Goal: Navigation & Orientation: Understand site structure

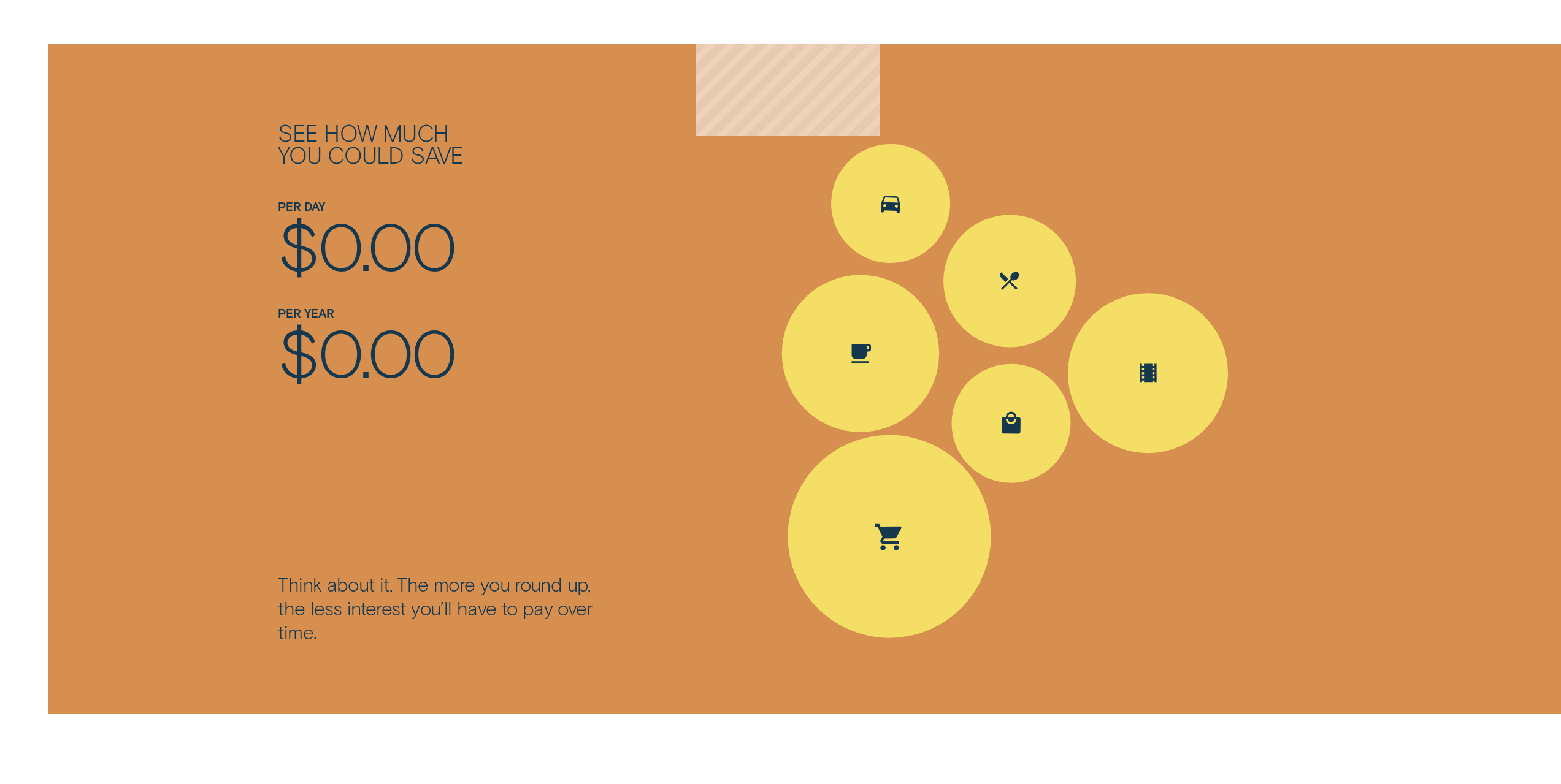
scroll to position [2023, 0]
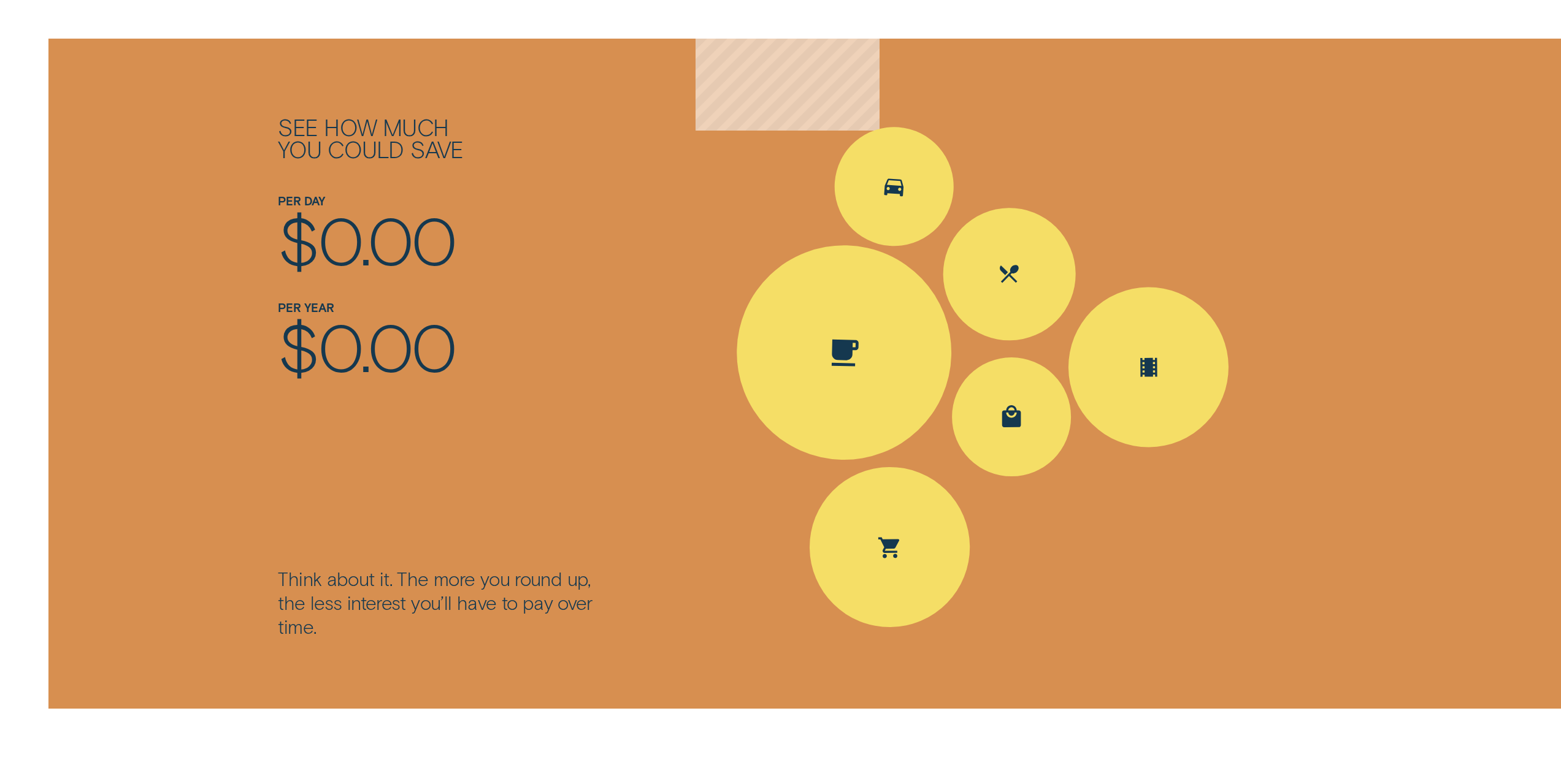
click at [857, 311] on div "Spent Coffee $4.20; The round up $0.80" at bounding box center [844, 352] width 220 height 220
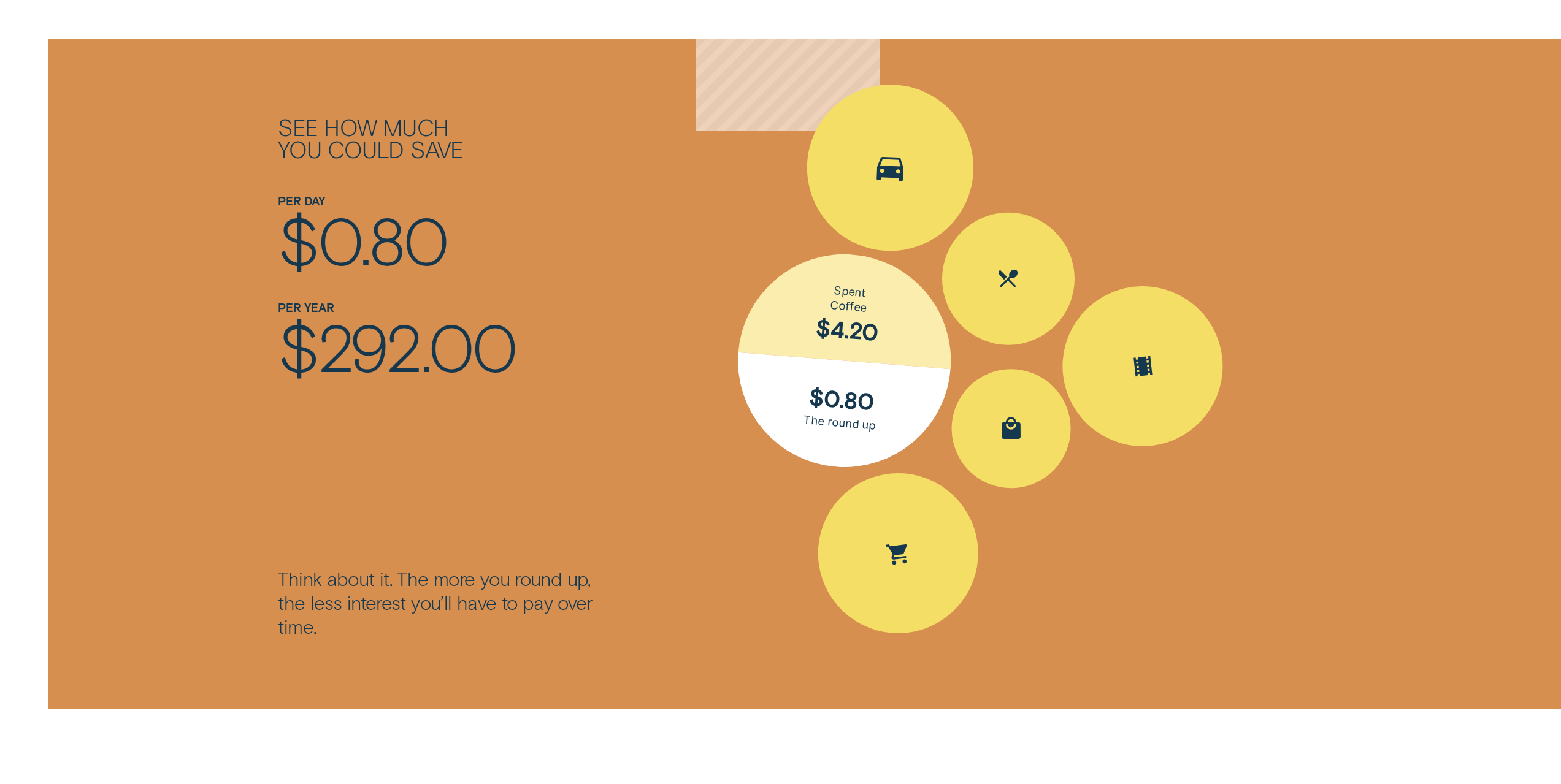
click at [886, 203] on div "Spent Transport $5.60; The round up $0.40" at bounding box center [890, 168] width 173 height 173
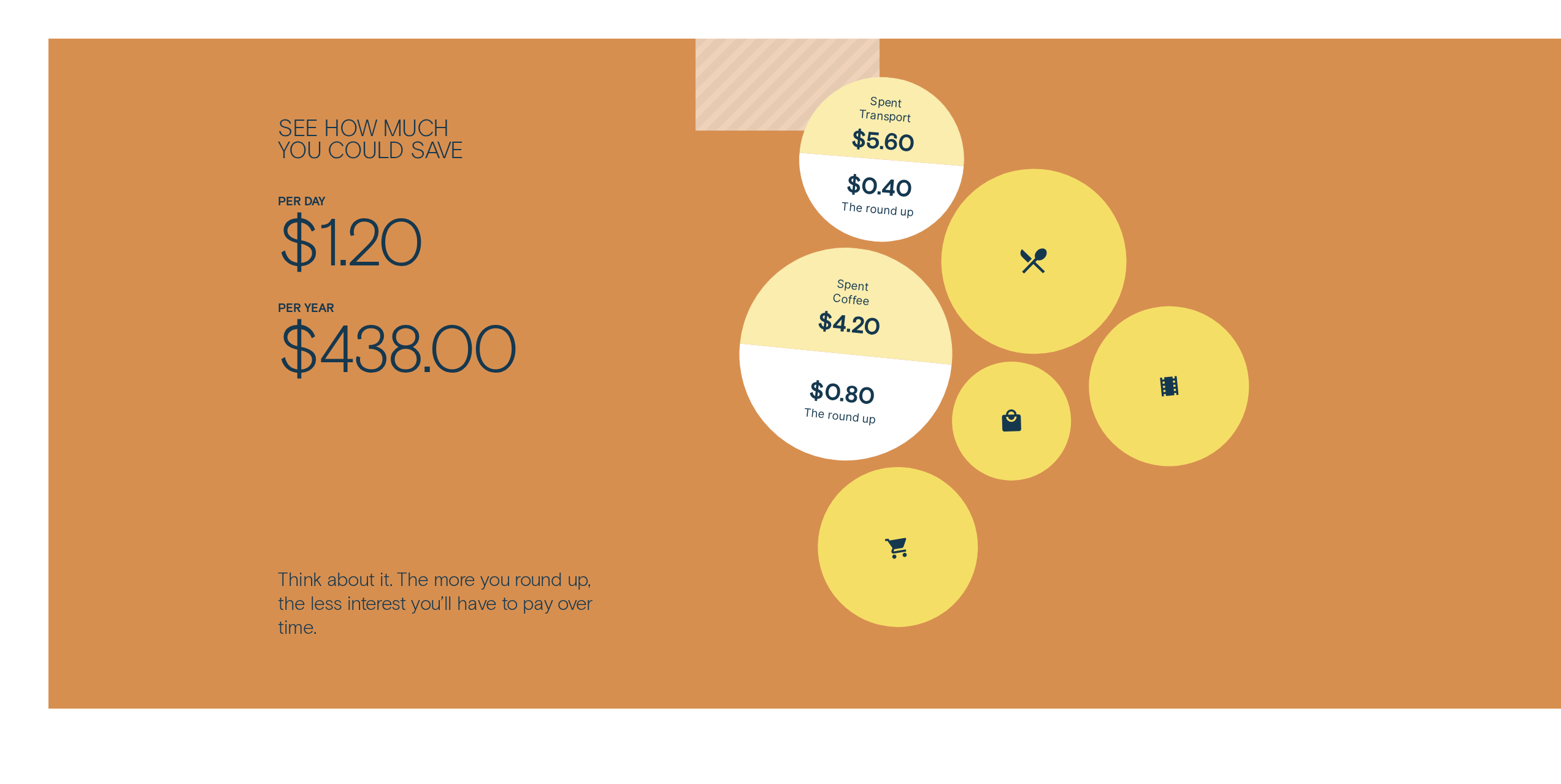
click at [990, 264] on div "Spent Eating out $25.10; The round up $0.90" at bounding box center [1033, 261] width 188 height 188
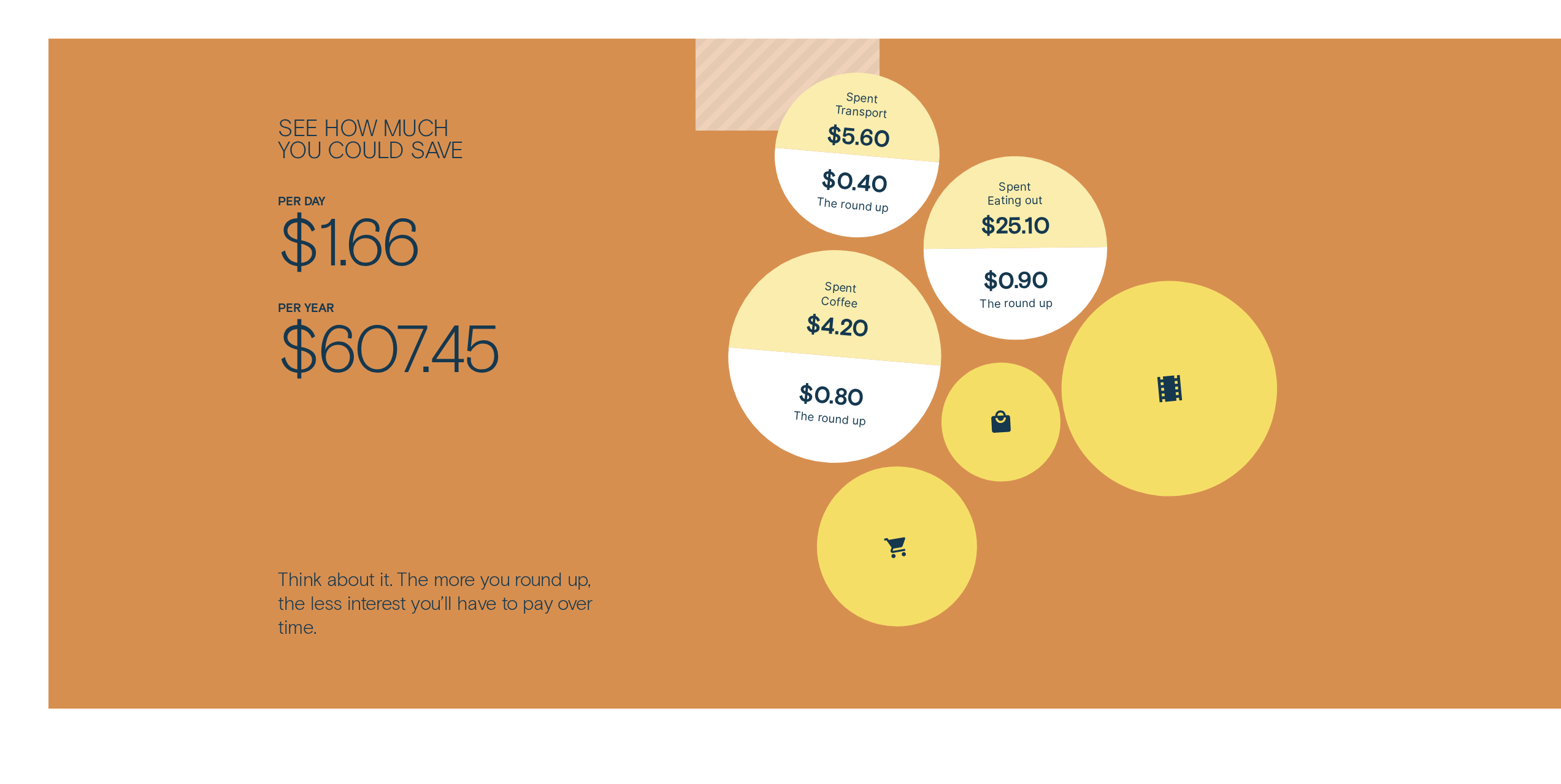
click at [1172, 380] on icon "Spent Entertainment $16.30; The round up $0.70" at bounding box center [1169, 389] width 24 height 28
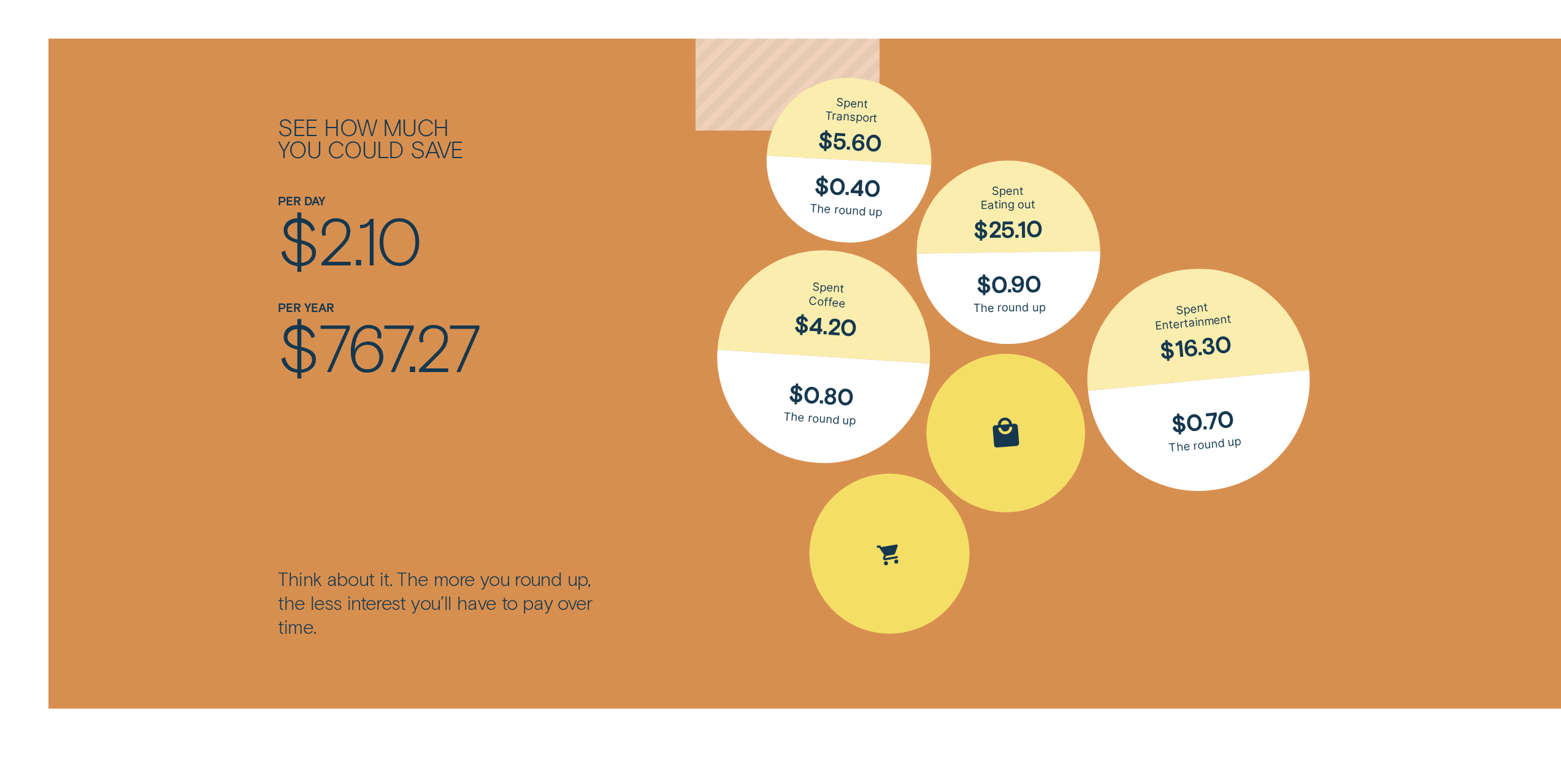
click at [1020, 428] on icon "Spent Shopping $30.50; The round up $0.50" at bounding box center [1005, 432] width 41 height 37
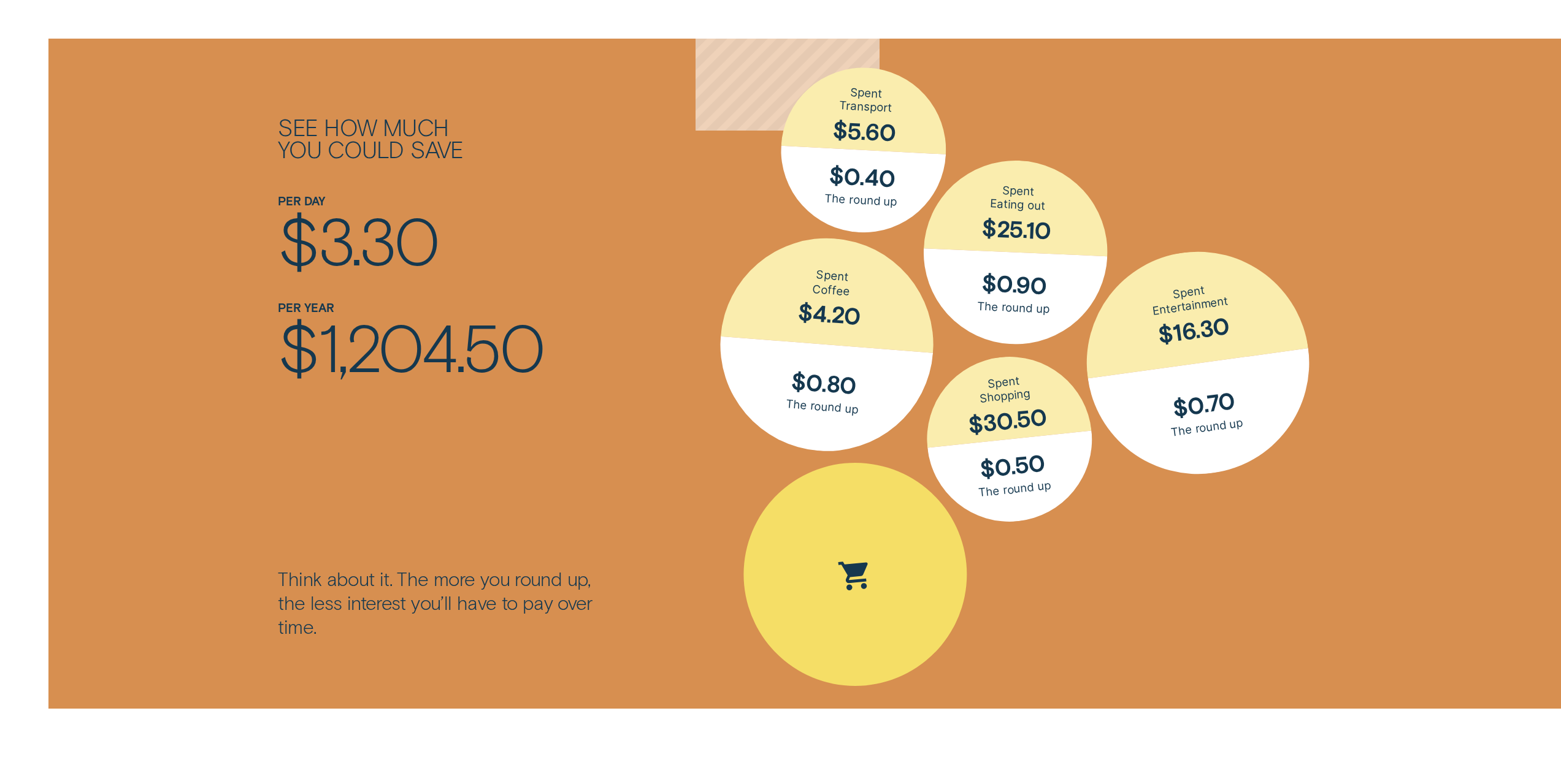
click at [902, 547] on div "Spent Groceries $15.25; The round up $0.75" at bounding box center [855, 575] width 244 height 244
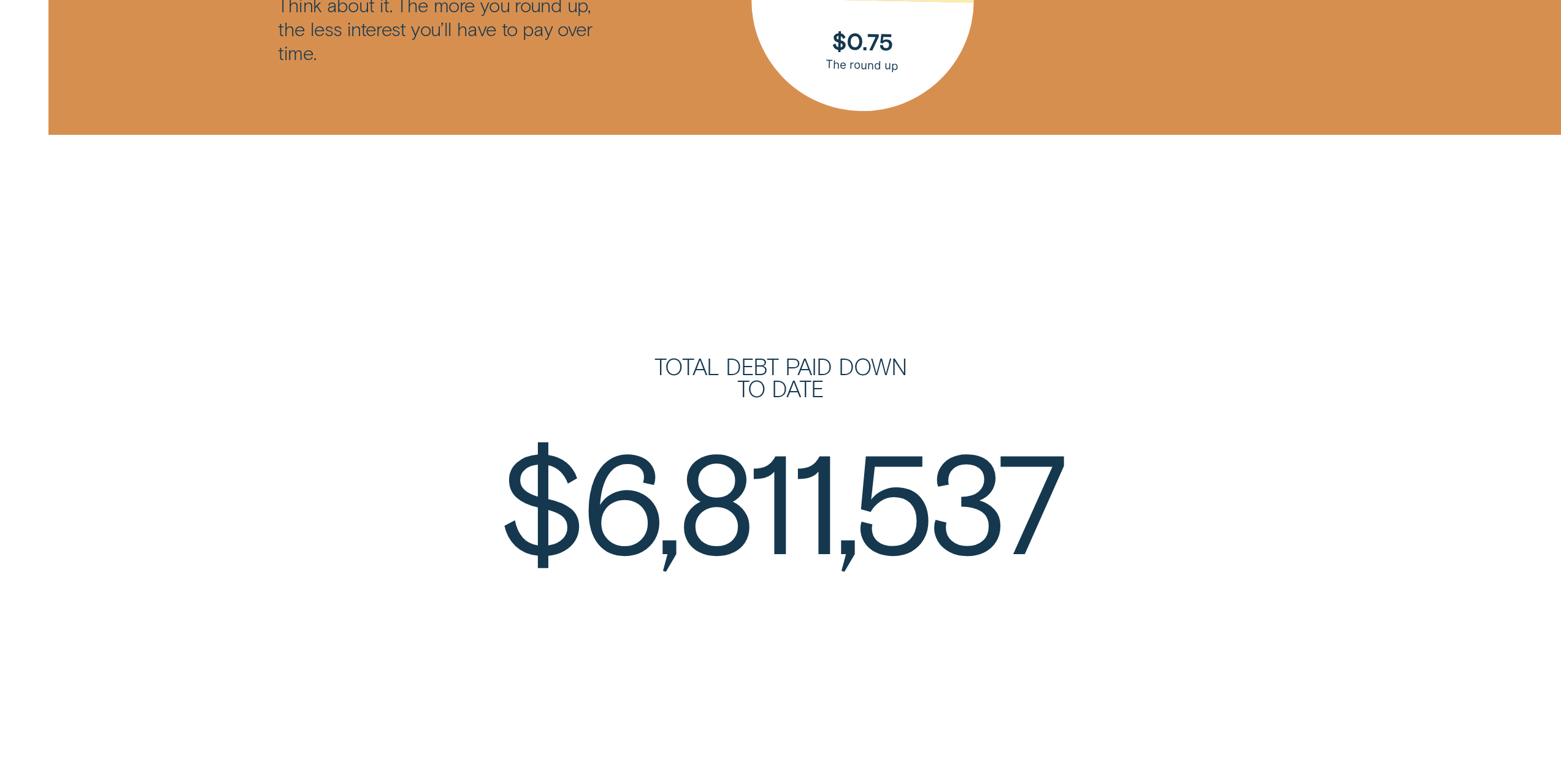
scroll to position [2882, 0]
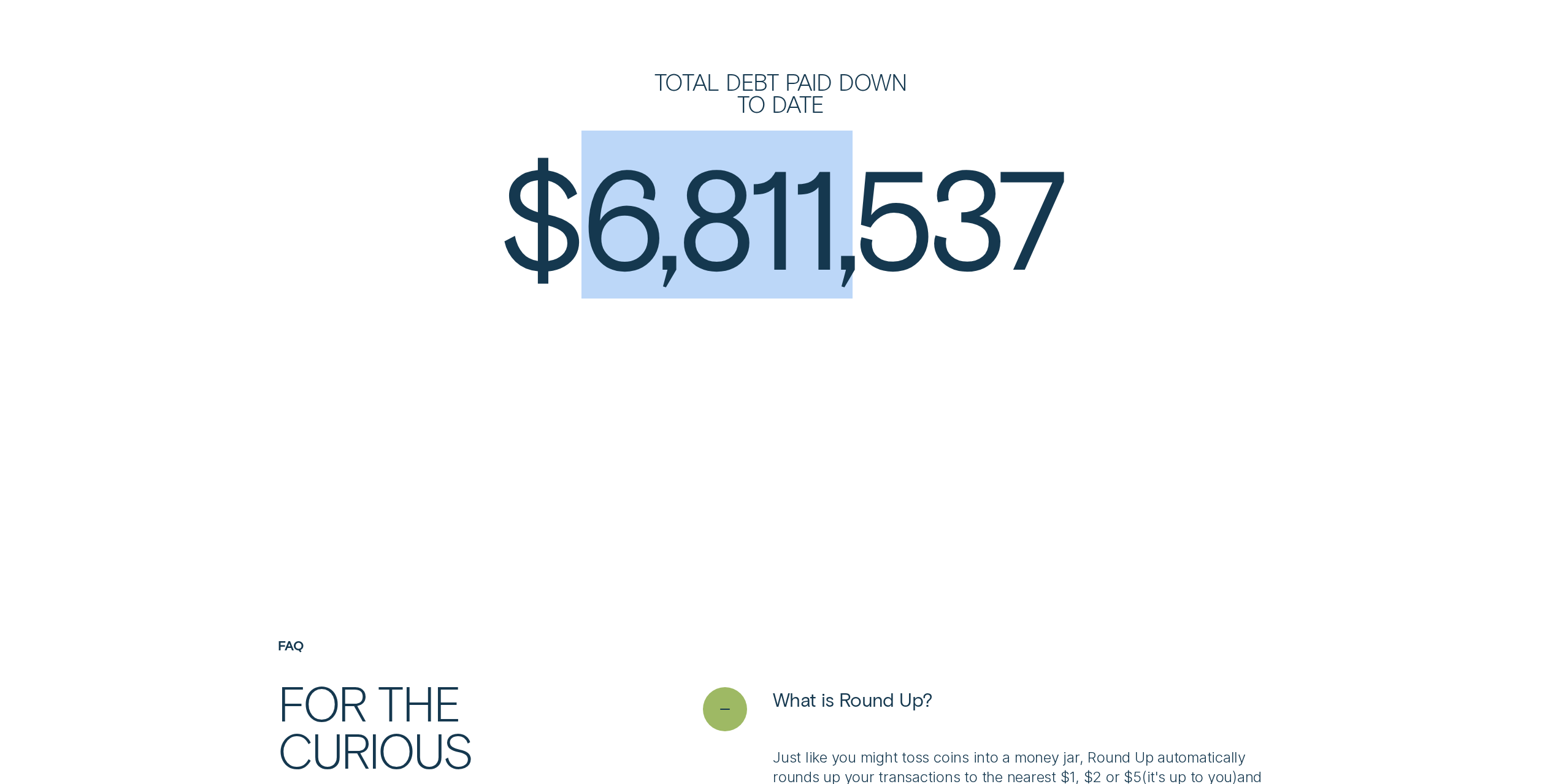
drag, startPoint x: 621, startPoint y: 210, endPoint x: 902, endPoint y: 251, distance: 284.0
click at [891, 249] on div "$ 6,811,537" at bounding box center [780, 215] width 1175 height 140
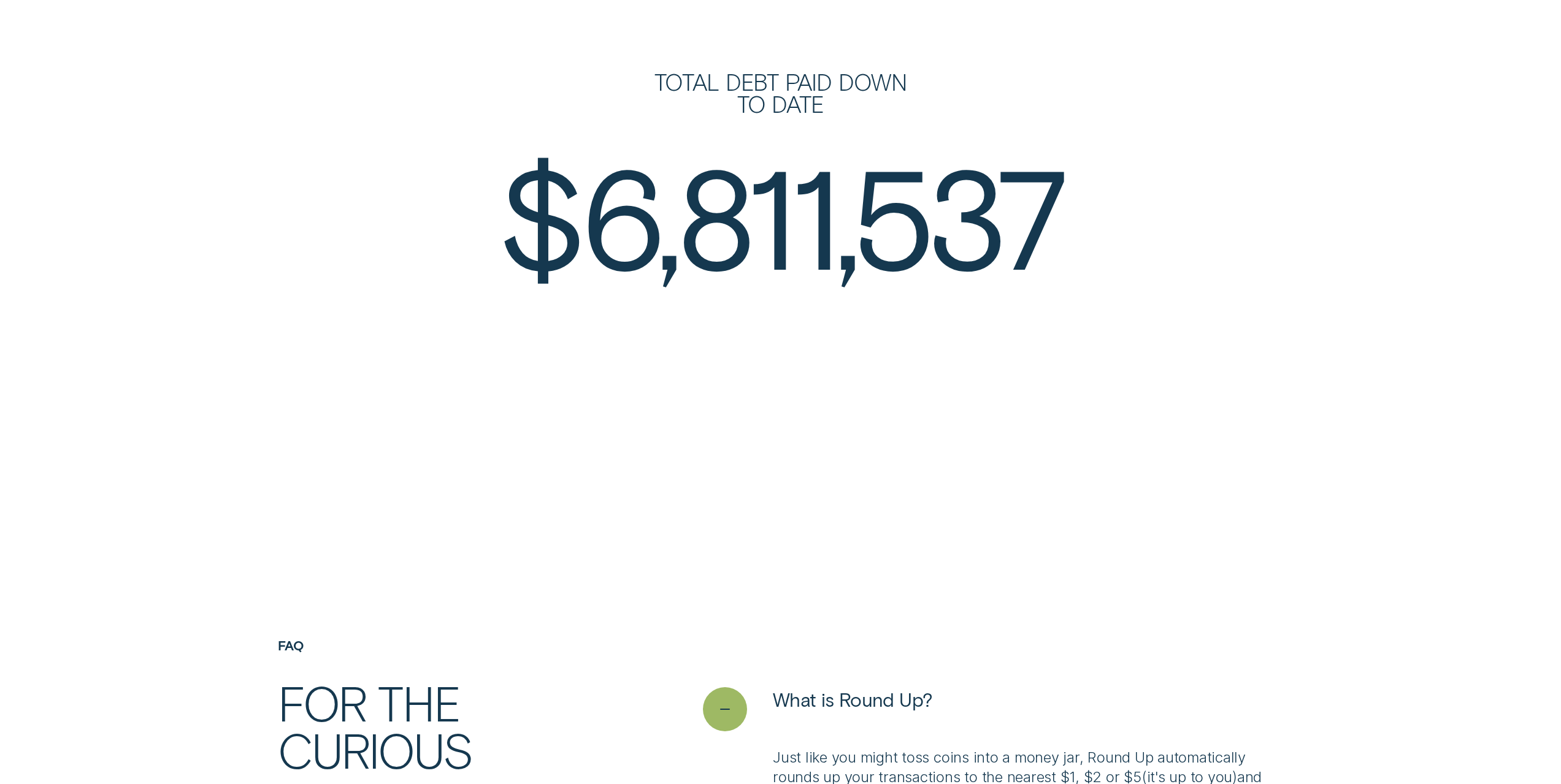
drag, startPoint x: 994, startPoint y: 270, endPoint x: 1002, endPoint y: 283, distance: 15.3
click at [996, 271] on div "$ 6,811,537" at bounding box center [780, 215] width 1175 height 140
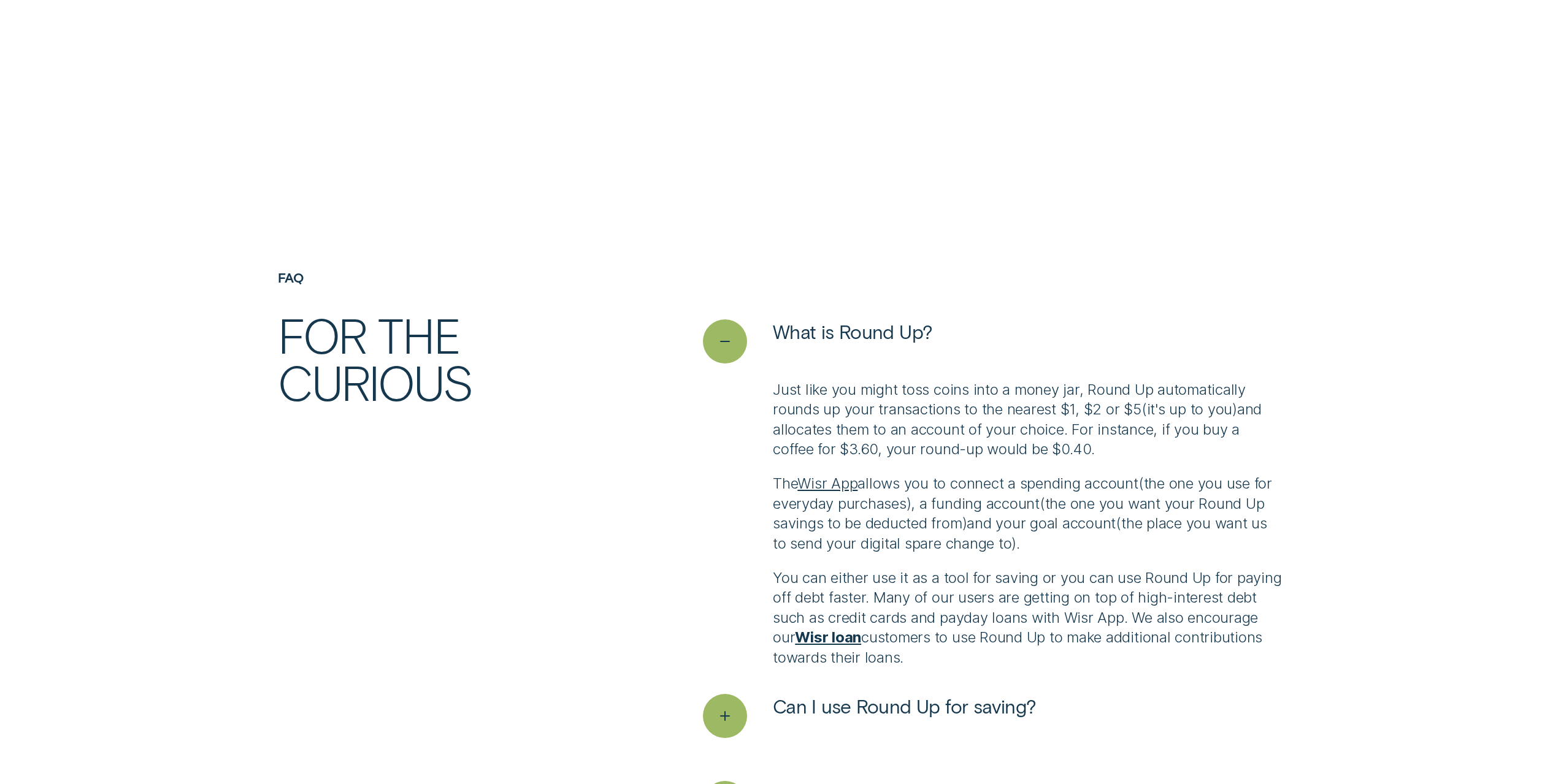
scroll to position [3311, 0]
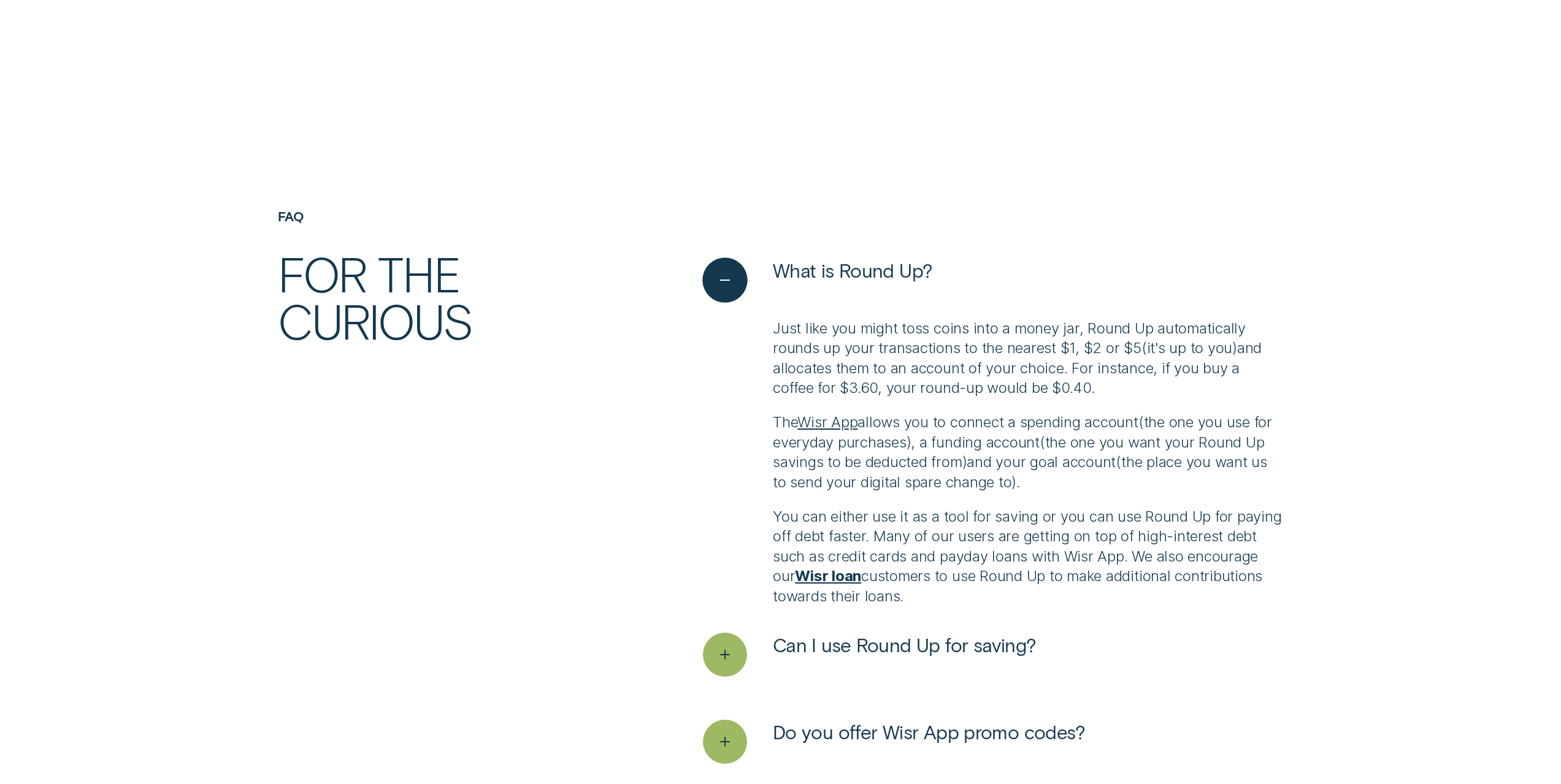
click at [708, 283] on div "See less" at bounding box center [725, 281] width 45 height 45
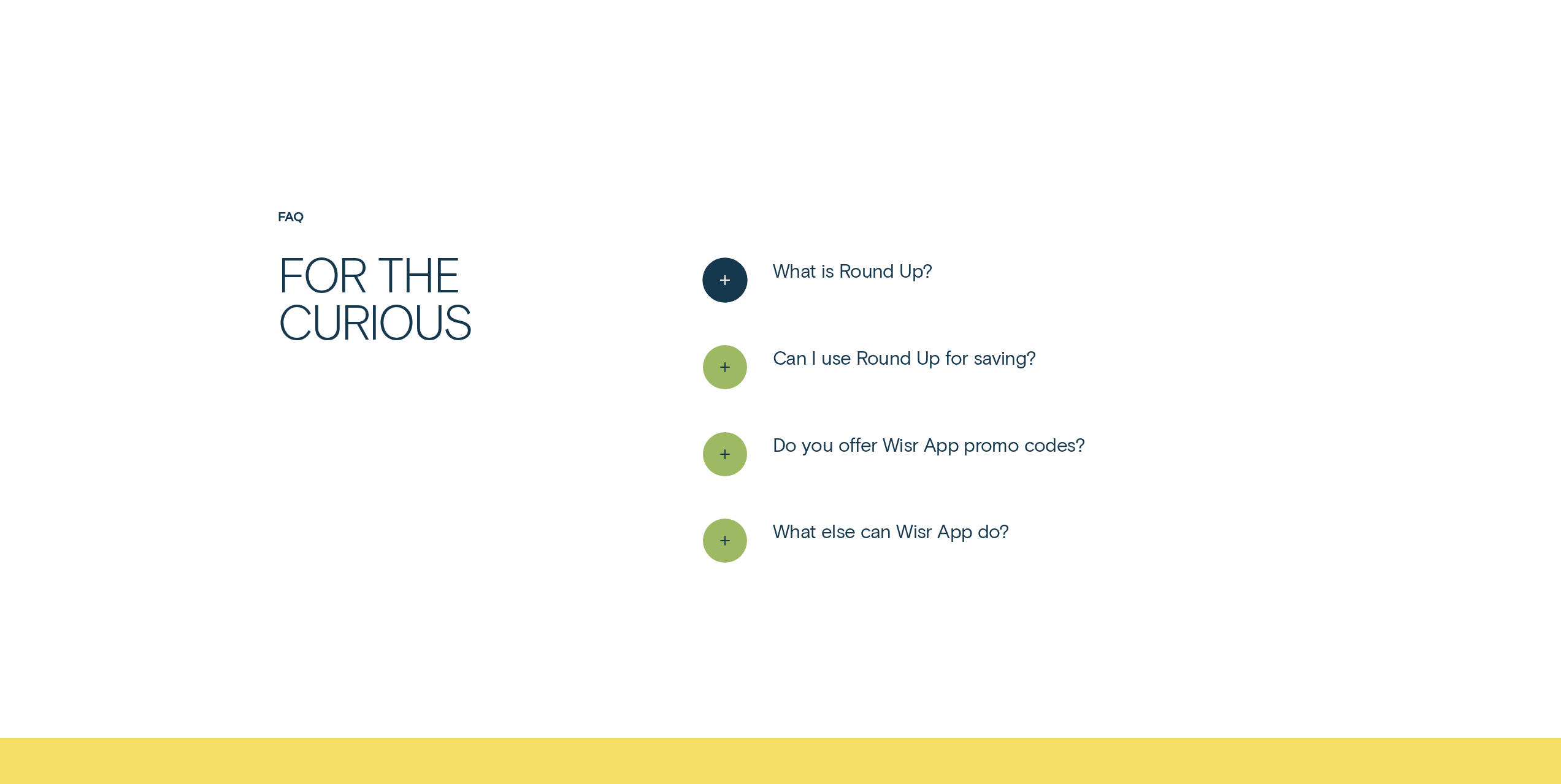
click at [719, 279] on icon "See more" at bounding box center [725, 281] width 22 height 19
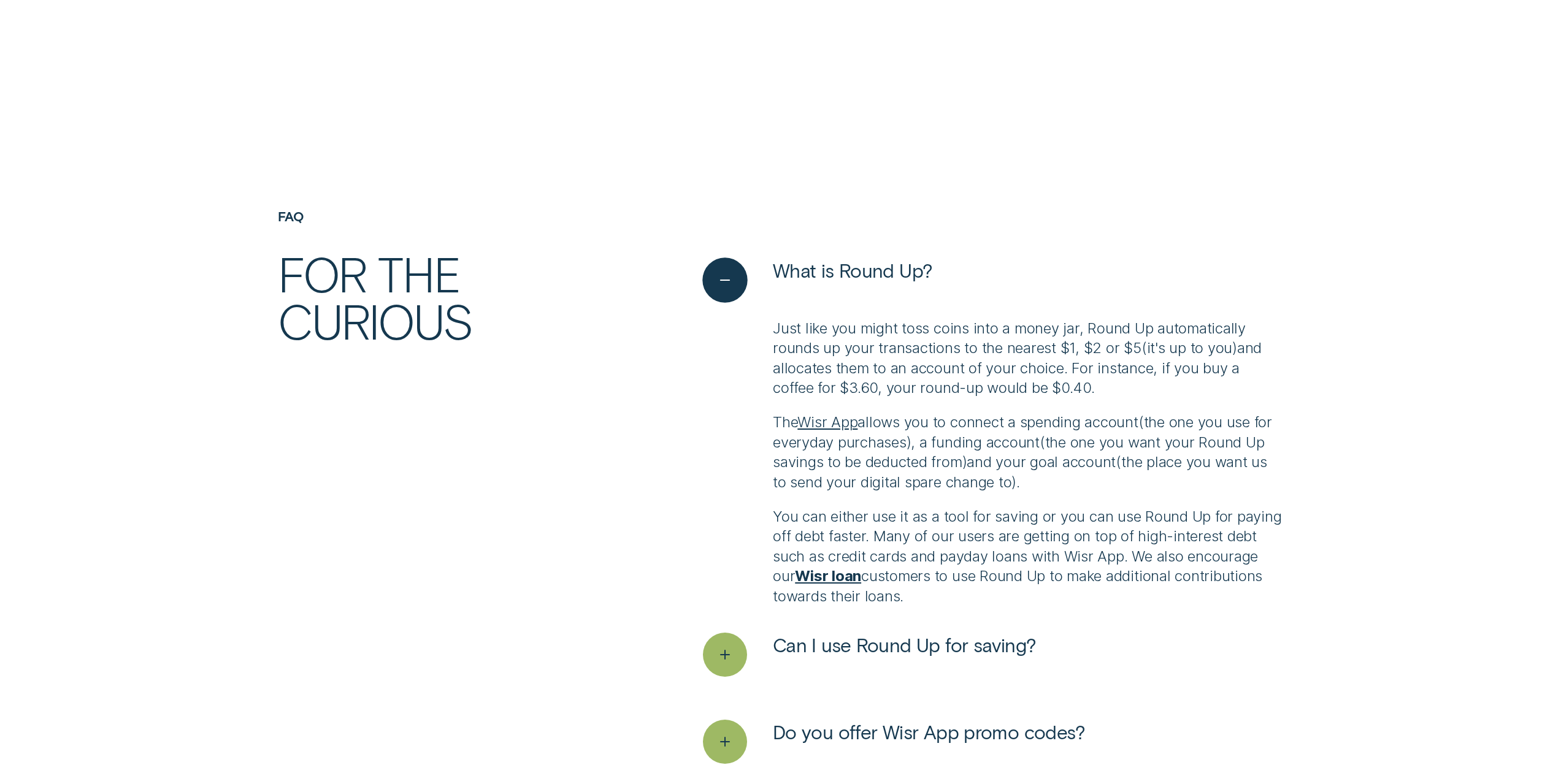
click at [719, 279] on icon "See less" at bounding box center [725, 281] width 22 height 19
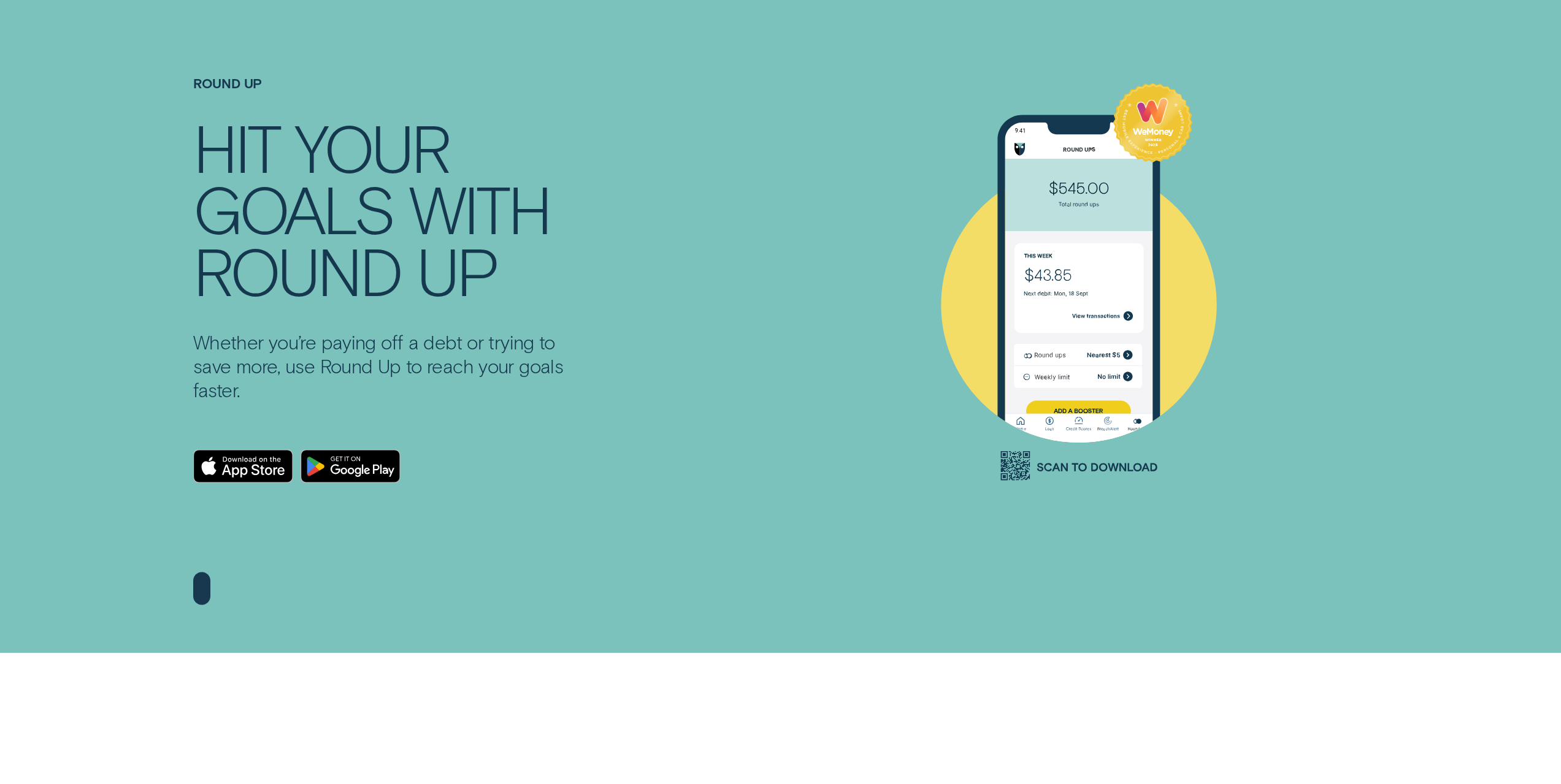
scroll to position [0, 0]
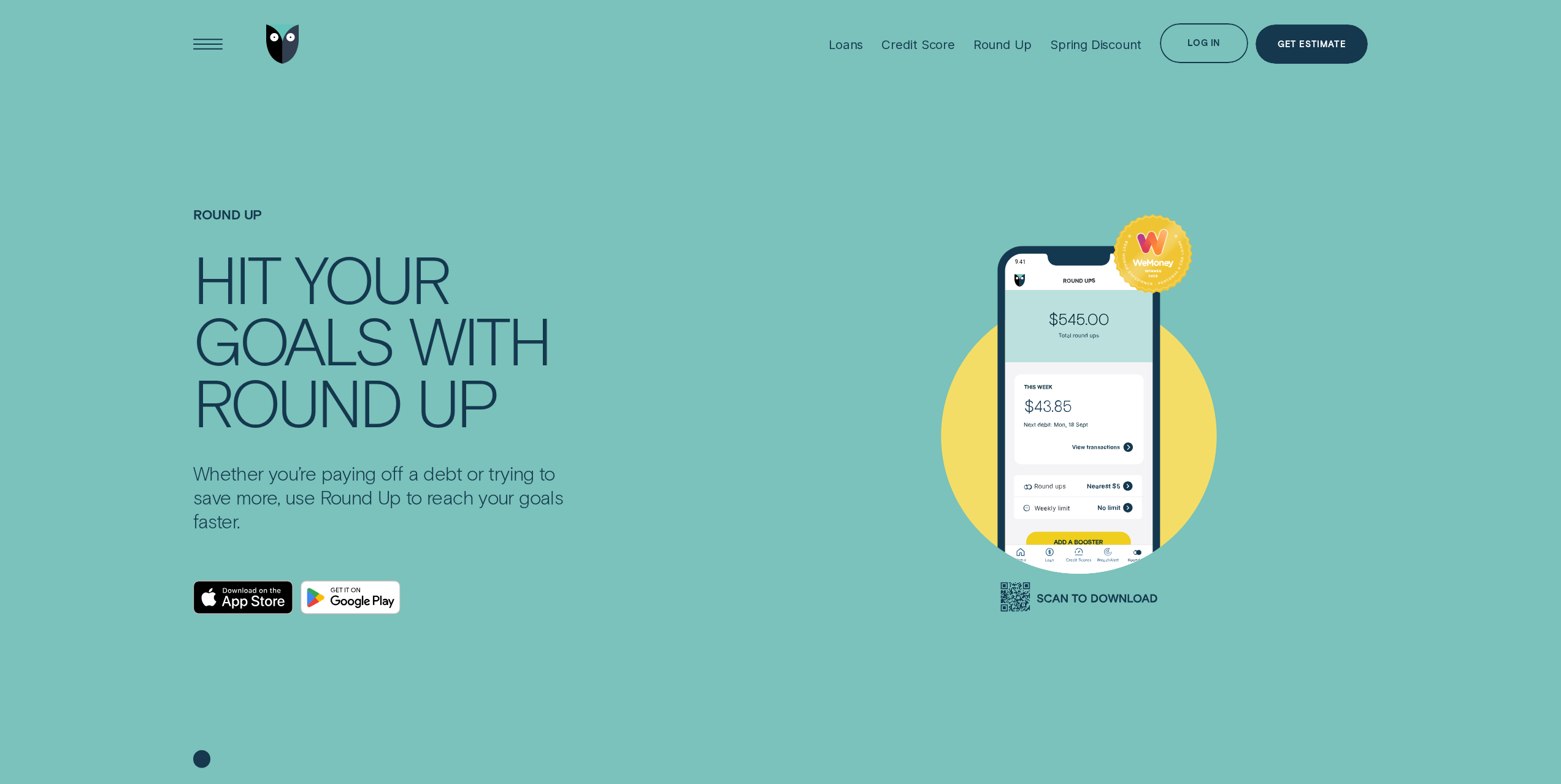
click at [201, 758] on icon at bounding box center [202, 759] width 17 height 18
click at [199, 41] on div "Open Menu" at bounding box center [207, 44] width 56 height 56
